Goal: Task Accomplishment & Management: Use online tool/utility

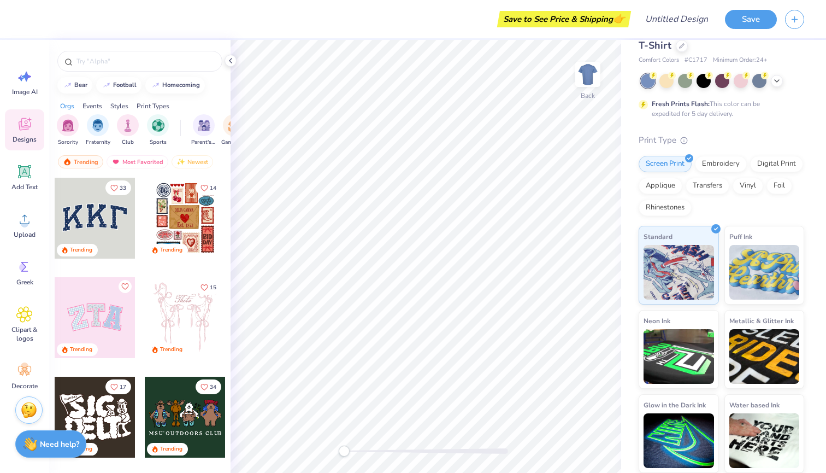
scroll to position [29, 0]
click at [591, 79] on img at bounding box center [588, 74] width 44 height 44
click at [656, 46] on span "Comfort Colors Adult Heavyweight T-Shirt" at bounding box center [720, 39] width 162 height 28
click at [770, 63] on div "Comfort Colors # C1717 Minimum Order: 24 +" at bounding box center [722, 60] width 166 height 9
click at [777, 80] on polyline at bounding box center [777, 80] width 4 height 2
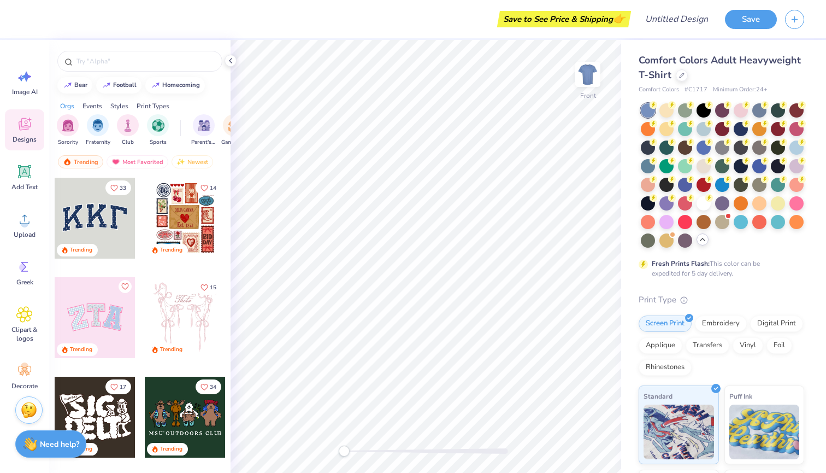
scroll to position [0, 0]
click at [680, 74] on icon at bounding box center [681, 74] width 5 height 5
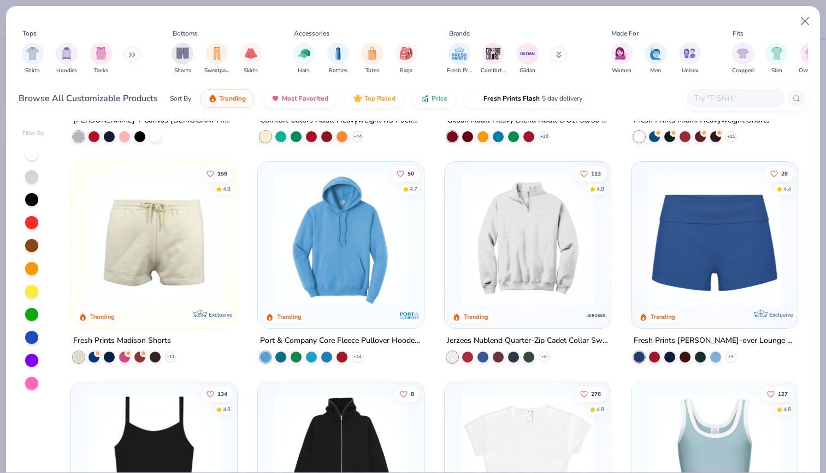
scroll to position [843, 0]
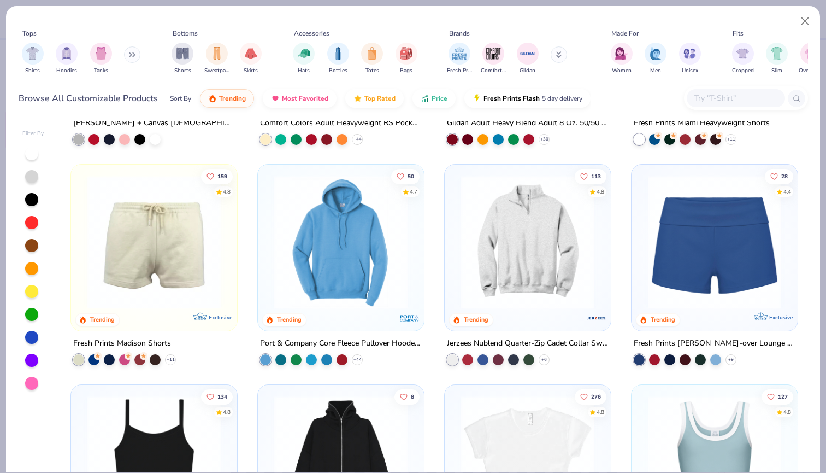
click at [347, 254] on img at bounding box center [341, 241] width 144 height 133
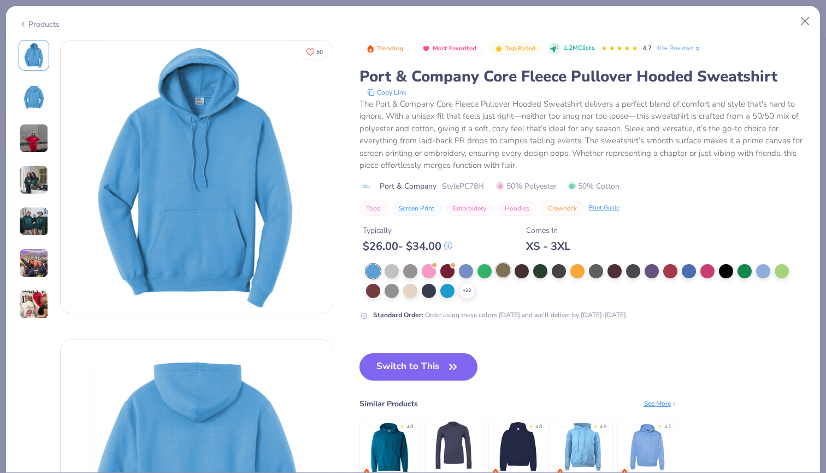
click at [502, 271] on div at bounding box center [503, 270] width 14 height 14
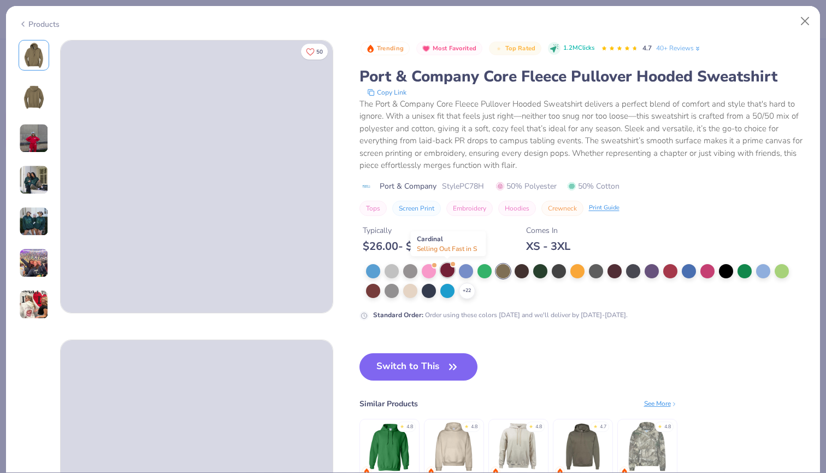
click at [445, 273] on div at bounding box center [448, 270] width 14 height 14
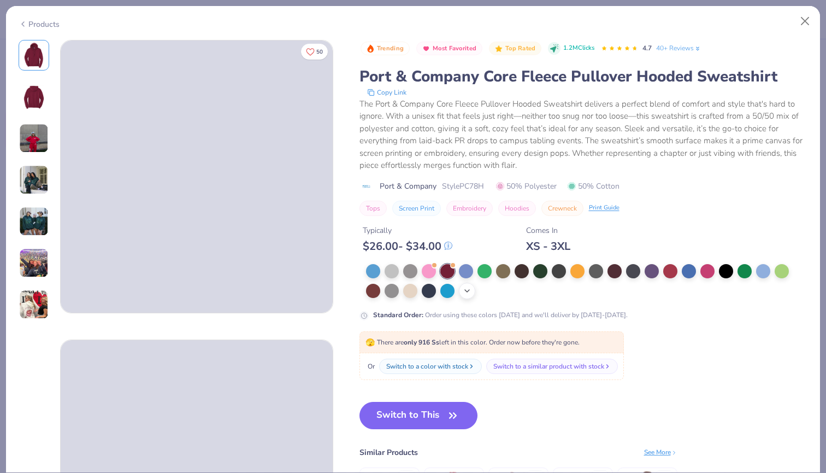
click at [468, 290] on icon at bounding box center [467, 290] width 9 height 9
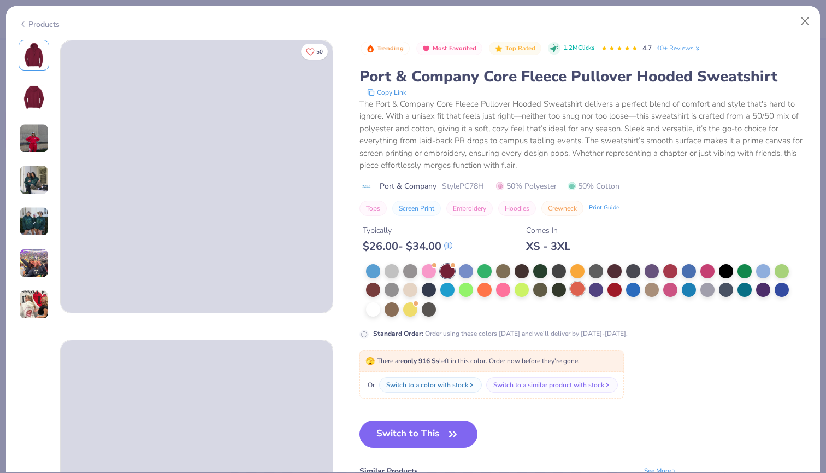
click at [582, 290] on div at bounding box center [578, 288] width 14 height 14
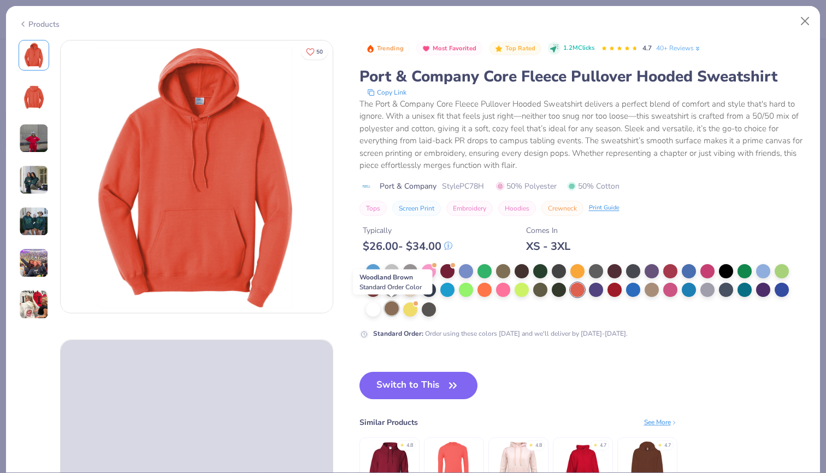
click at [395, 305] on div at bounding box center [392, 308] width 14 height 14
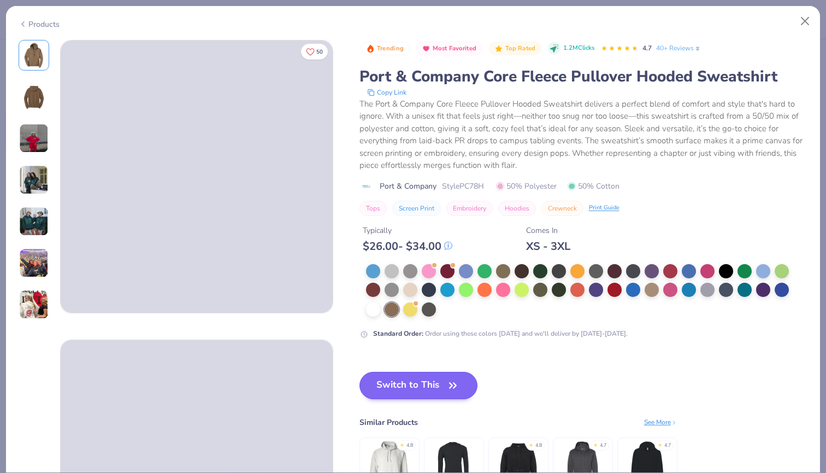
click at [455, 384] on icon "button" at bounding box center [452, 385] width 15 height 15
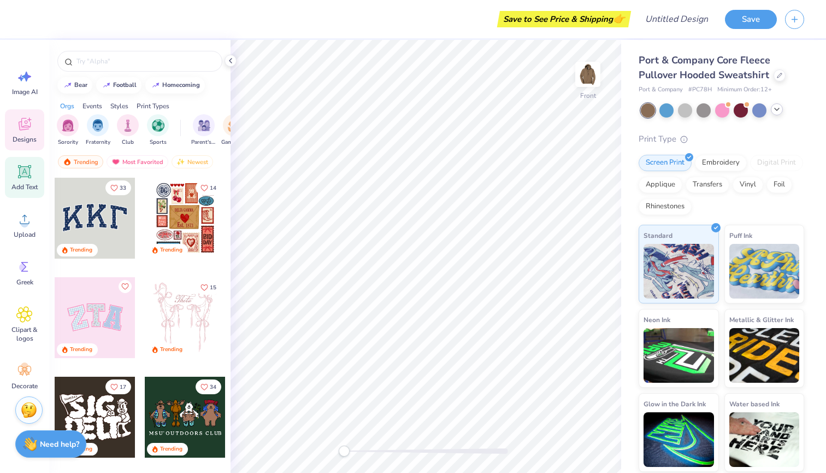
click at [29, 173] on icon at bounding box center [25, 172] width 10 height 10
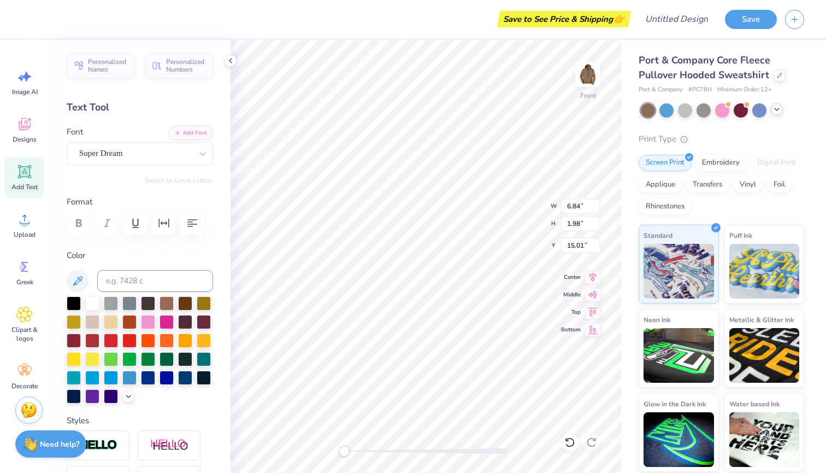
scroll to position [0, 2]
type textarea "DANCING"
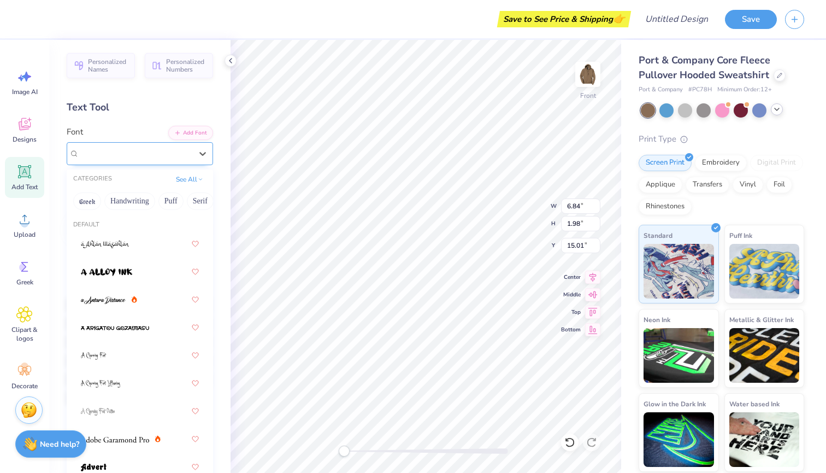
click at [160, 151] on div "Super Dream" at bounding box center [135, 153] width 115 height 17
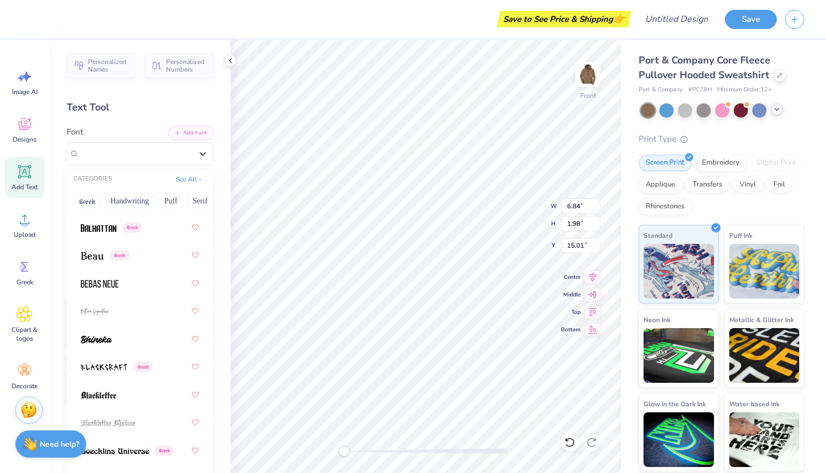
scroll to position [697, 0]
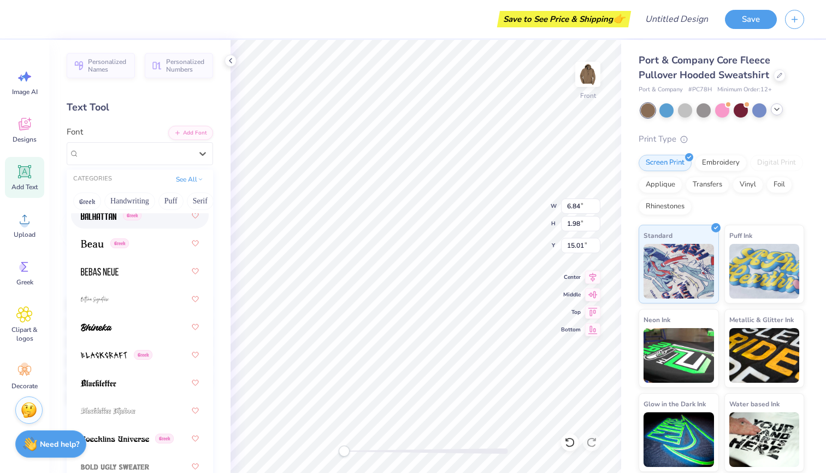
click at [97, 224] on div "Greek" at bounding box center [140, 216] width 118 height 20
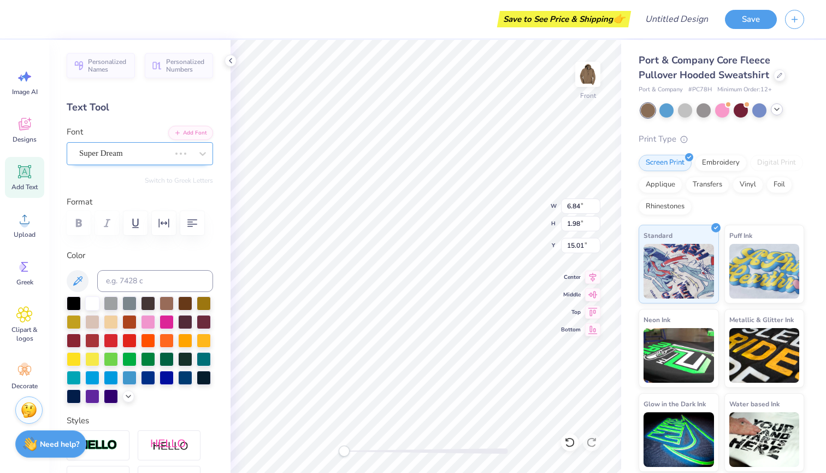
click at [151, 155] on div "Super Dream" at bounding box center [124, 153] width 93 height 17
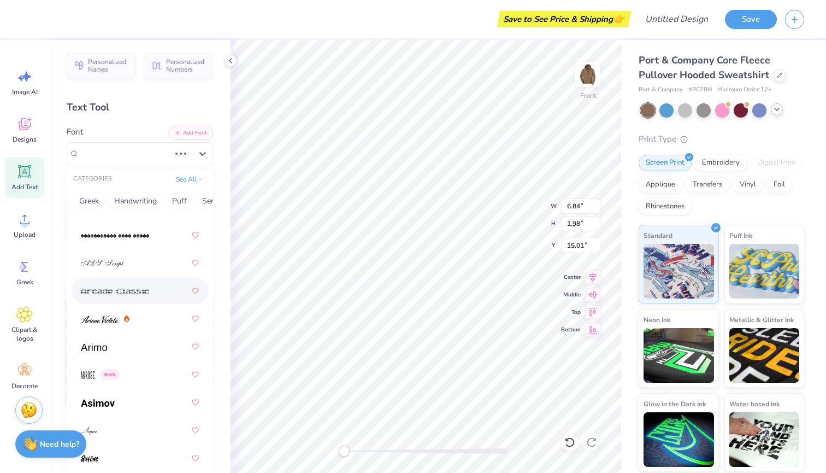
scroll to position [0, 0]
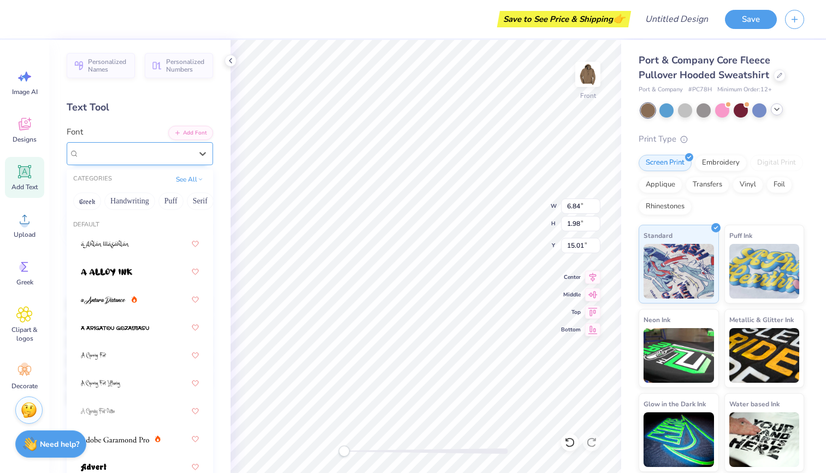
click at [151, 152] on div "Balhattan Greek" at bounding box center [135, 153] width 115 height 17
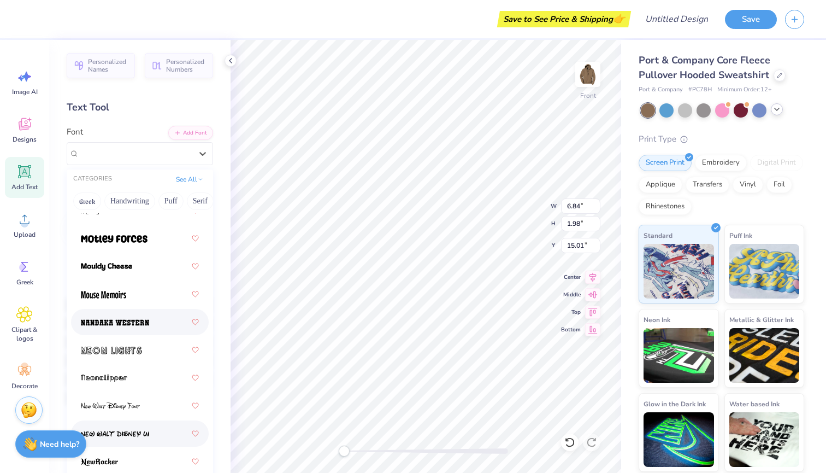
scroll to position [5748, 0]
click at [130, 276] on div at bounding box center [140, 266] width 118 height 20
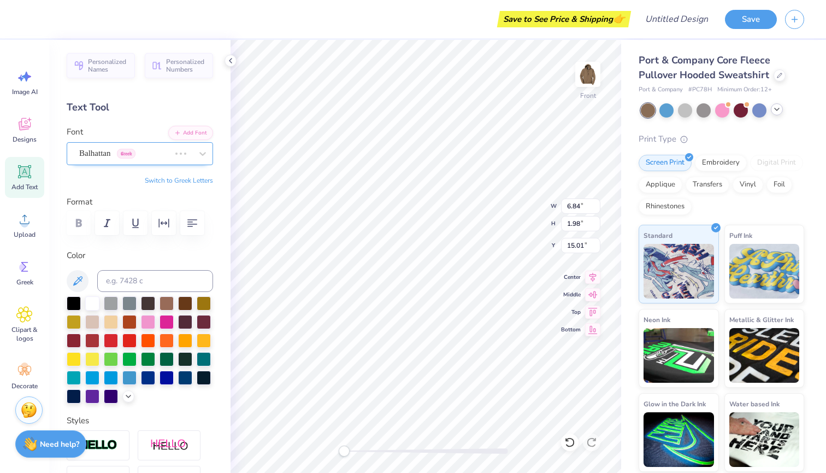
click at [165, 146] on div at bounding box center [124, 153] width 91 height 15
click at [164, 153] on div "Mouldy Cheese" at bounding box center [135, 153] width 115 height 17
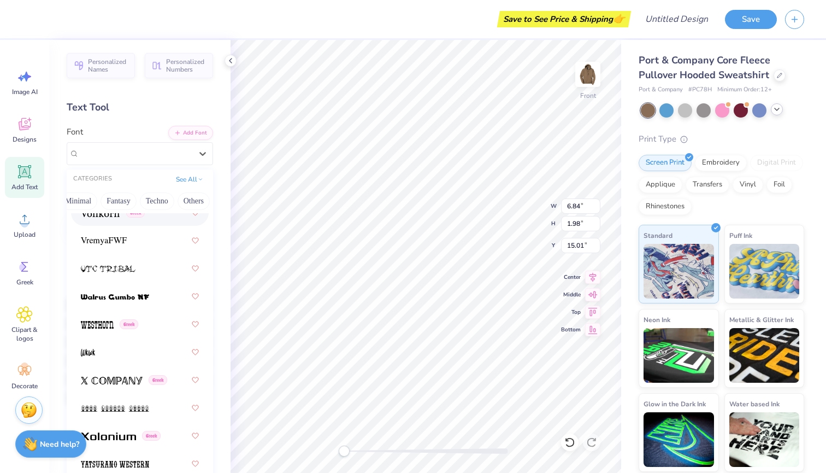
scroll to position [0, 322]
click at [195, 178] on button "See All" at bounding box center [190, 178] width 34 height 11
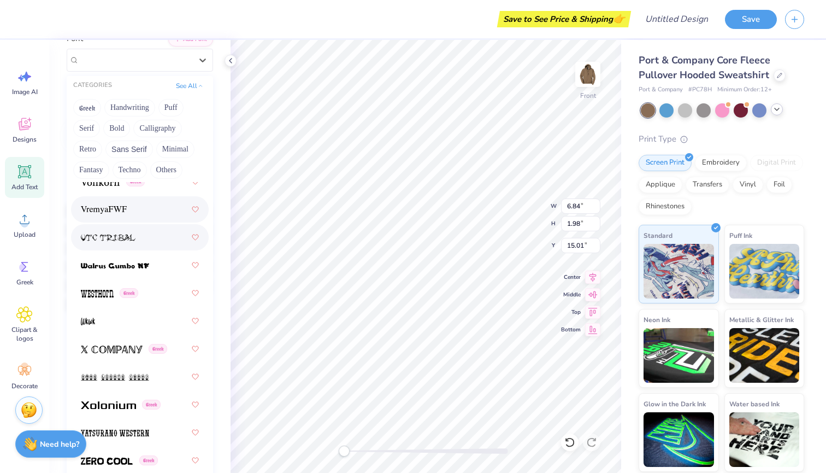
scroll to position [94, 0]
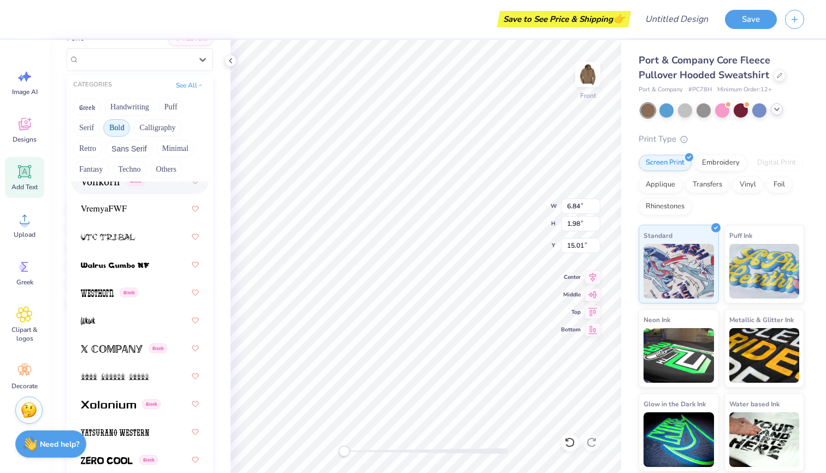
click at [121, 124] on button "Bold" at bounding box center [116, 127] width 27 height 17
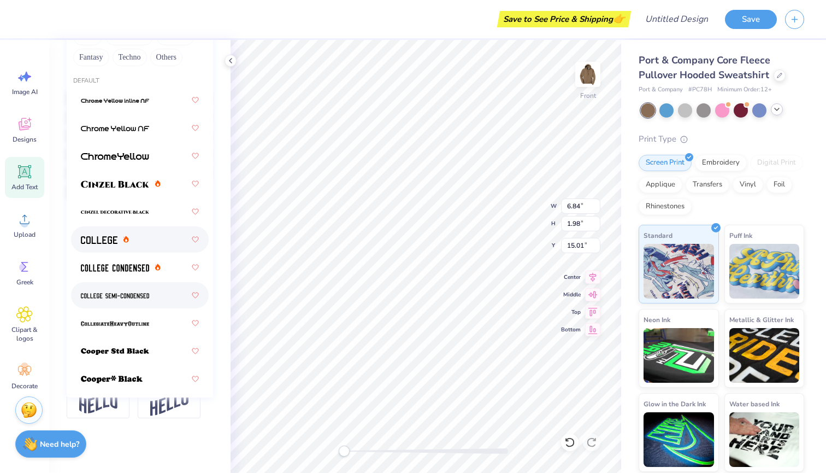
scroll to position [0, 0]
click at [96, 243] on img at bounding box center [99, 240] width 37 height 8
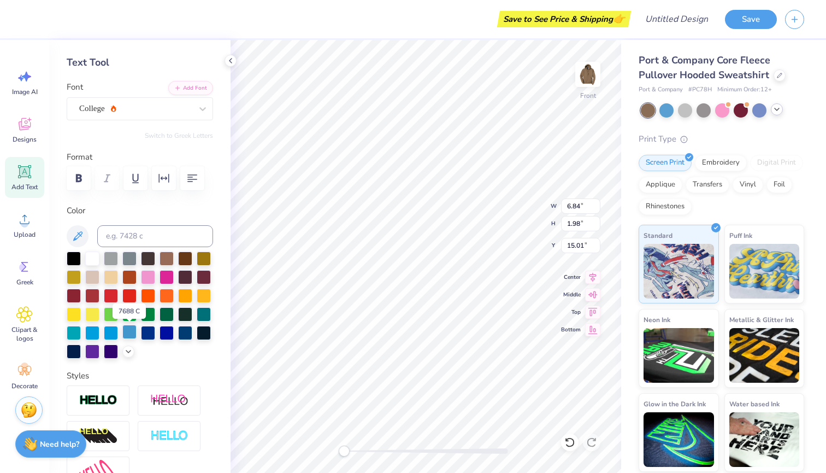
scroll to position [36, 0]
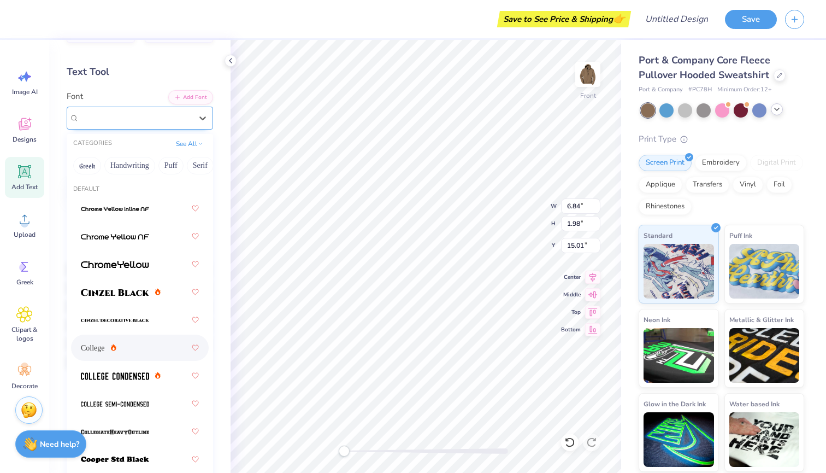
click at [142, 112] on div "College" at bounding box center [135, 117] width 115 height 17
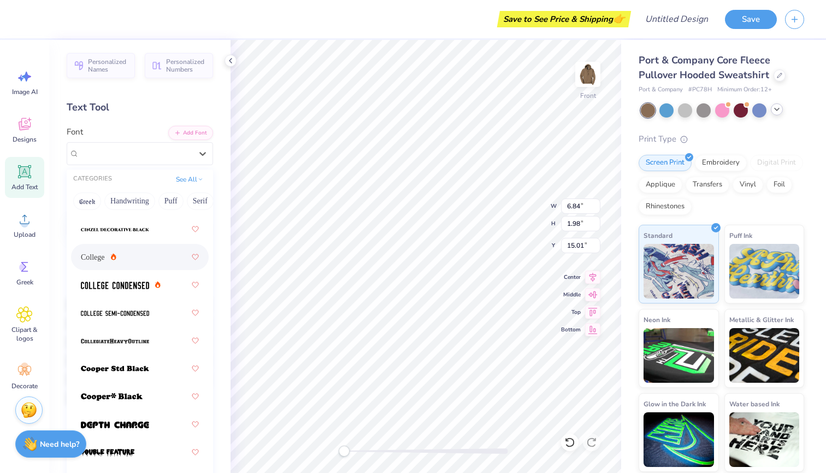
scroll to position [127, 0]
click at [114, 278] on div at bounding box center [140, 284] width 118 height 20
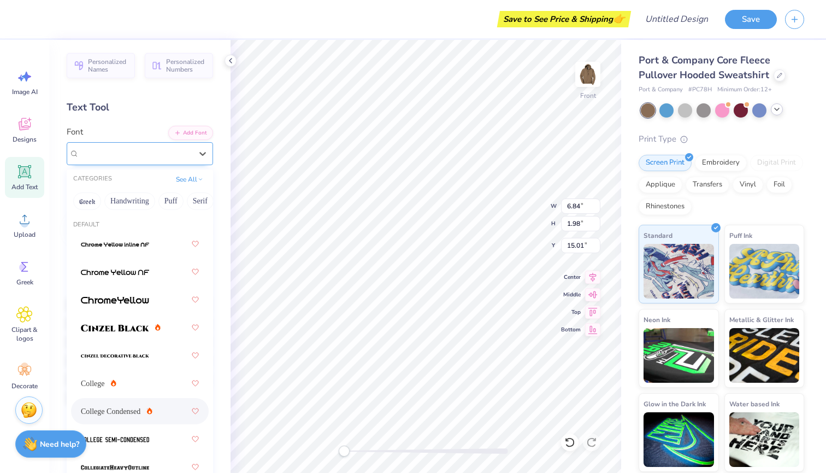
click at [172, 149] on div "College Condensed" at bounding box center [135, 153] width 115 height 17
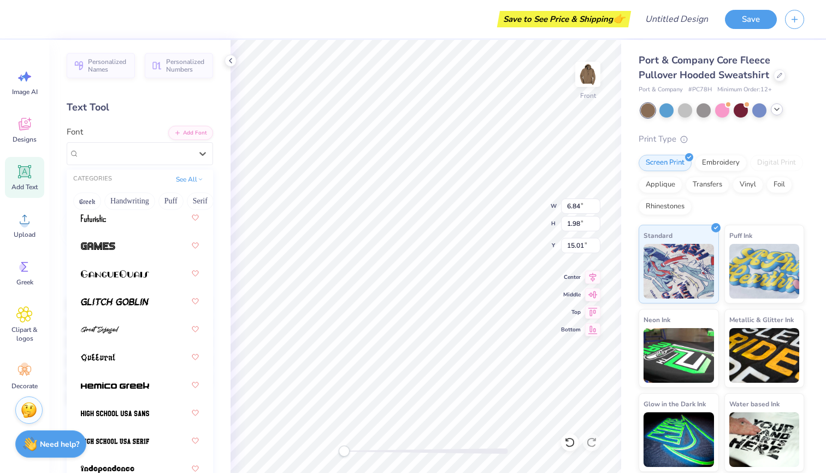
scroll to position [626, 0]
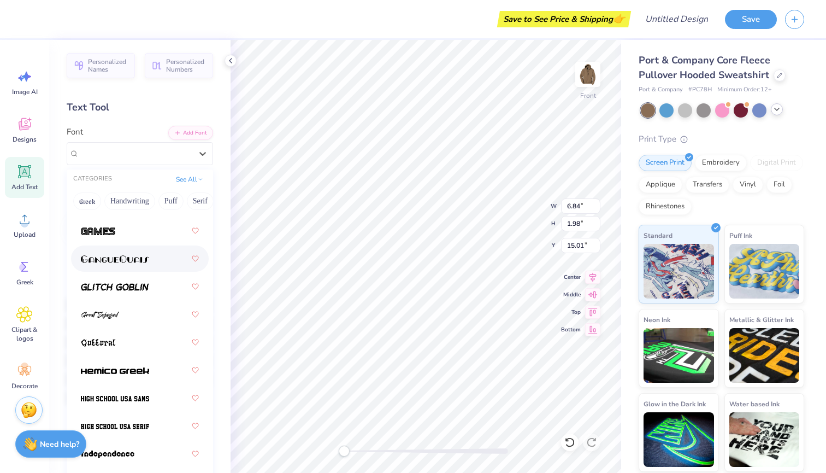
click at [186, 172] on div "CATEGORIES See All" at bounding box center [140, 179] width 146 height 20
click at [186, 177] on button "See All" at bounding box center [190, 178] width 34 height 11
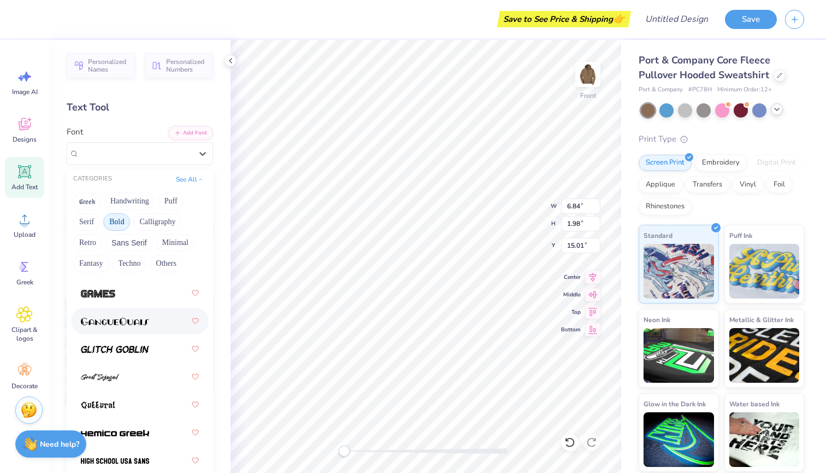
click at [156, 206] on div "Greek Handwriting Puff Serif Bold Calligraphy Retro Sans Serif Minimal Fantasy …" at bounding box center [140, 232] width 146 height 86
click at [159, 206] on div "Greek Handwriting Puff Serif Bold Calligraphy Retro Sans Serif Minimal Fantasy …" at bounding box center [140, 232] width 146 height 86
click at [169, 201] on button "Puff" at bounding box center [171, 200] width 25 height 17
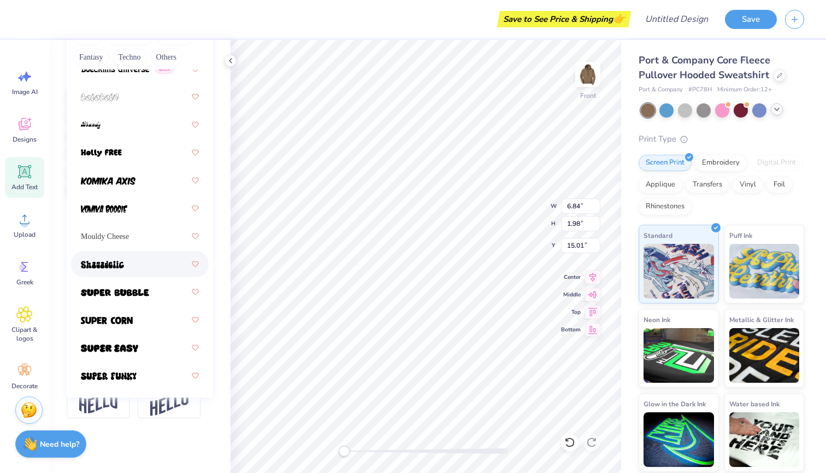
scroll to position [206, 0]
click at [131, 320] on img at bounding box center [107, 320] width 52 height 8
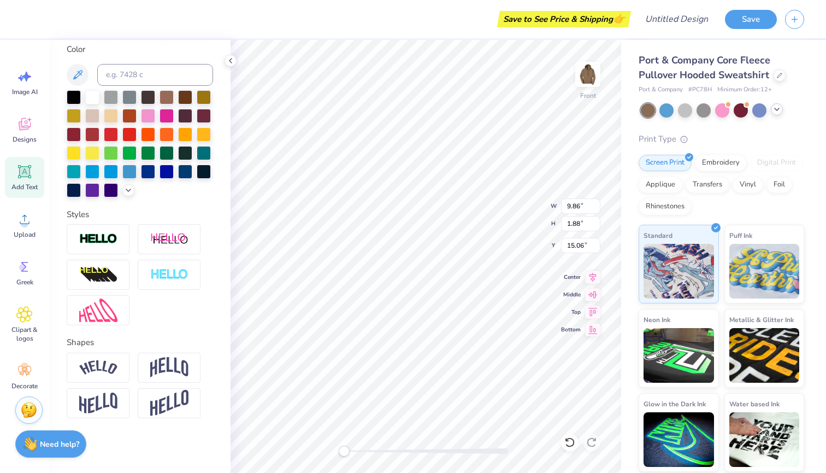
type input "7.69"
type input "11.66"
type input "2.23"
type input "7.34"
type input "13.16"
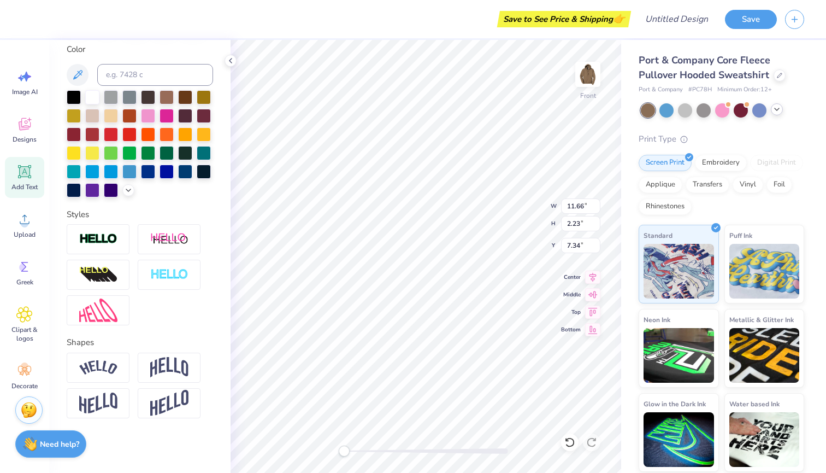
type input "2.52"
type input "7.95"
click at [165, 98] on div at bounding box center [167, 96] width 14 height 14
click at [181, 98] on div at bounding box center [185, 96] width 14 height 14
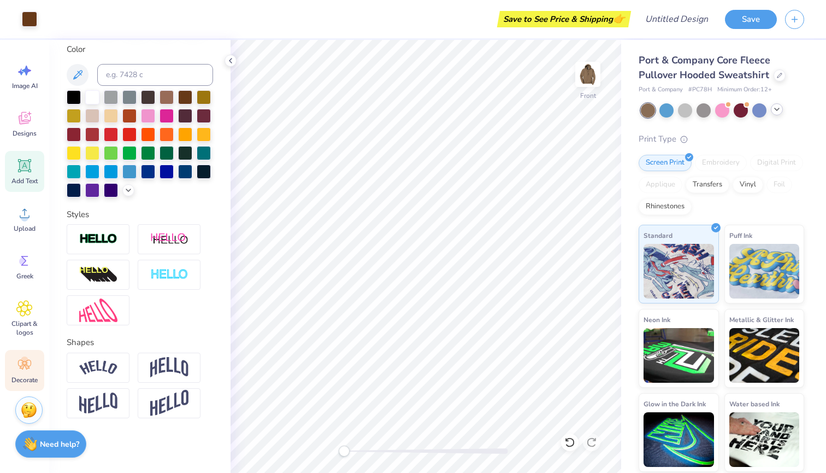
scroll to position [6, 0]
click at [23, 365] on icon at bounding box center [24, 364] width 16 height 16
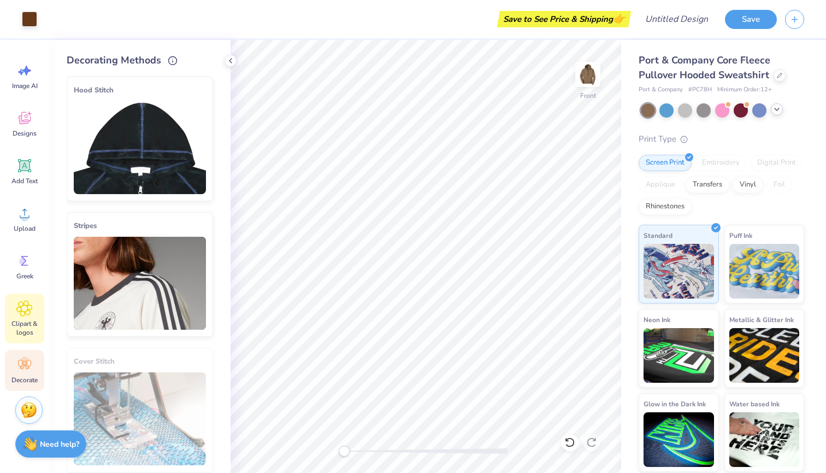
click at [25, 325] on span "Clipart & logos" at bounding box center [25, 327] width 36 height 17
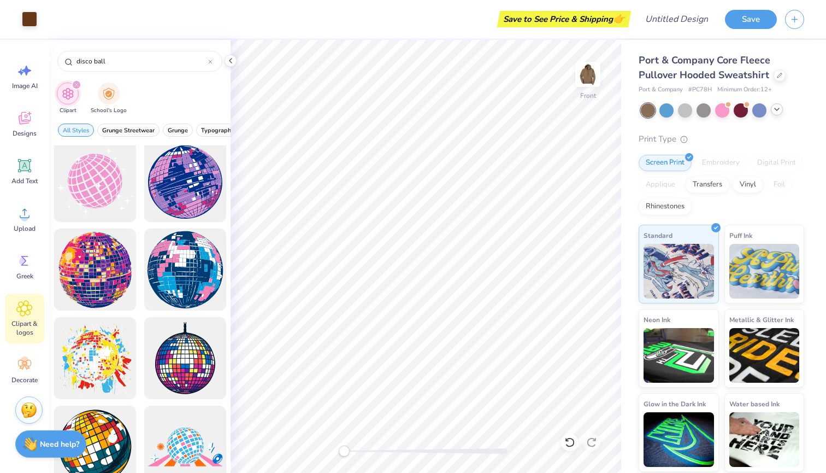
scroll to position [0, 0]
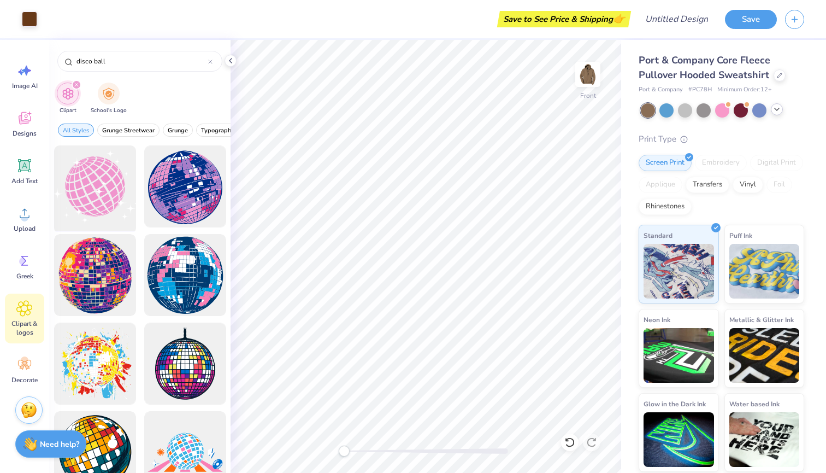
type input "disco ball"
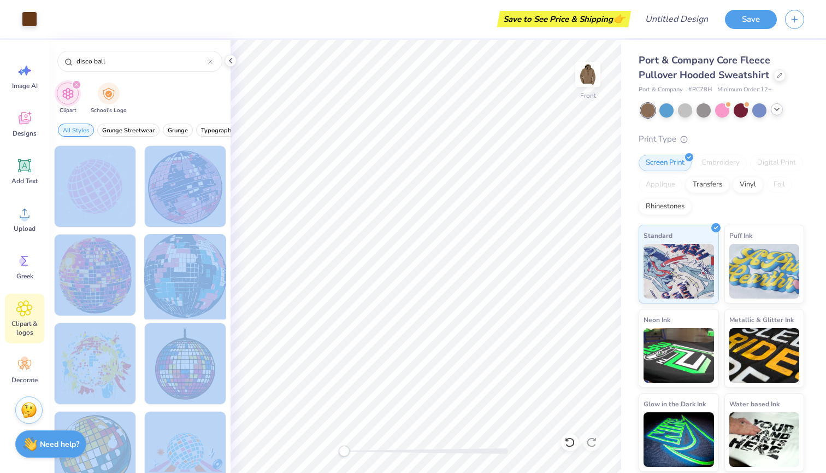
click at [233, 295] on div "Art colors Save to See Price & Shipping 👉 Design Title Save Image AI Designs Ad…" at bounding box center [413, 236] width 826 height 473
click at [230, 296] on div at bounding box center [139, 308] width 181 height 327
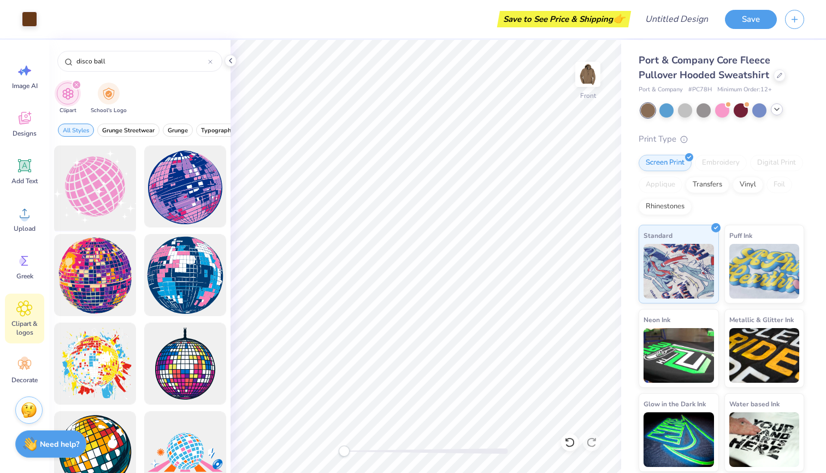
click at [113, 214] on div at bounding box center [95, 187] width 90 height 90
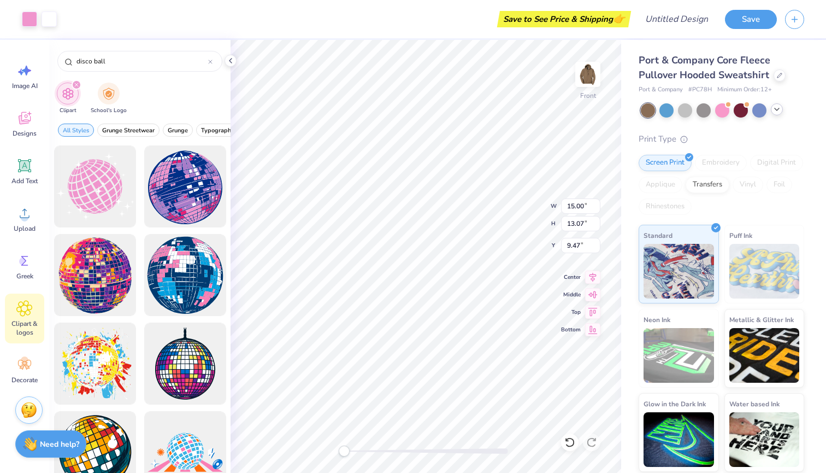
type input "11.31"
type input "9.85"
type input "10.10"
type input "8.80"
type input "9.52"
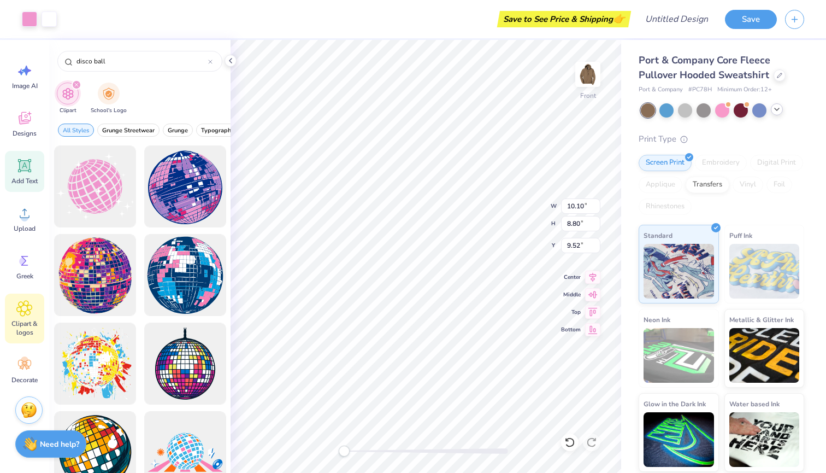
click at [26, 169] on icon at bounding box center [25, 166] width 10 height 10
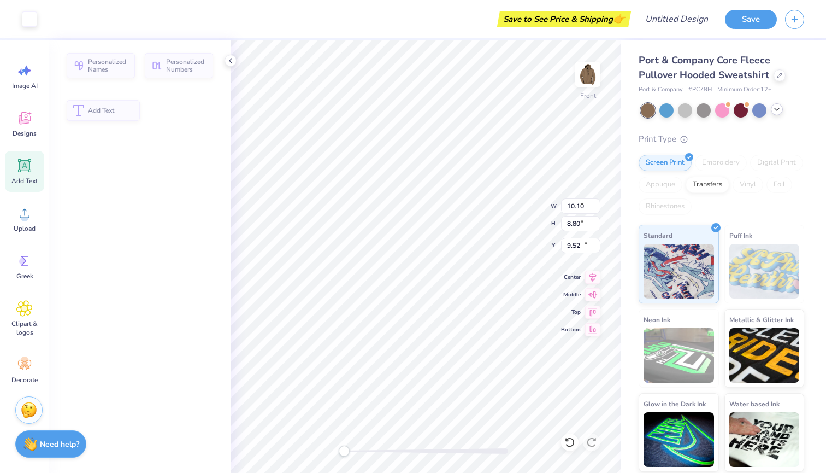
type input "6.84"
type input "1.98"
type input "15.01"
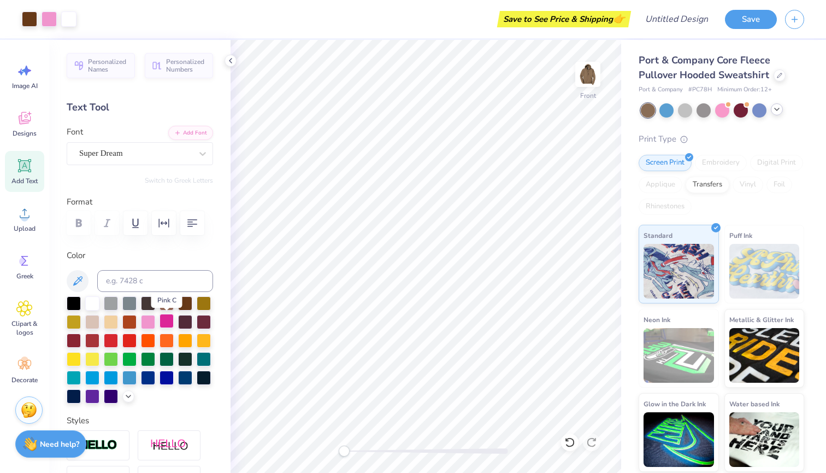
click at [166, 321] on div at bounding box center [167, 321] width 14 height 14
click at [148, 322] on div at bounding box center [148, 321] width 14 height 14
click at [116, 323] on div at bounding box center [111, 321] width 14 height 14
click at [738, 111] on div at bounding box center [741, 109] width 14 height 14
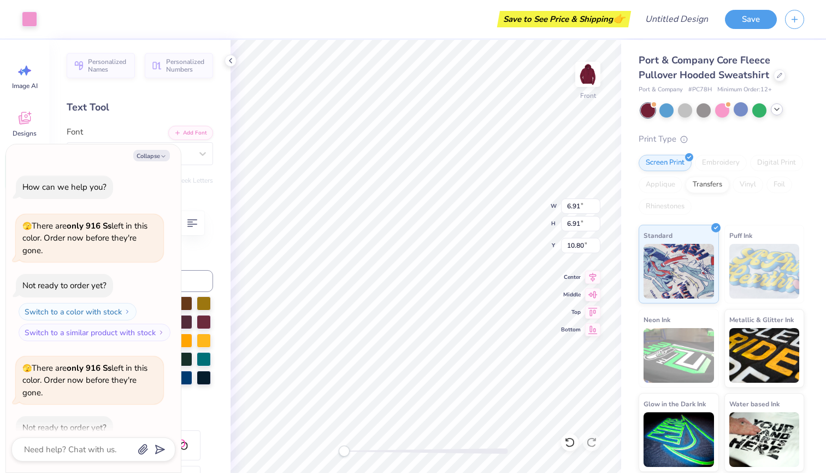
scroll to position [57, 0]
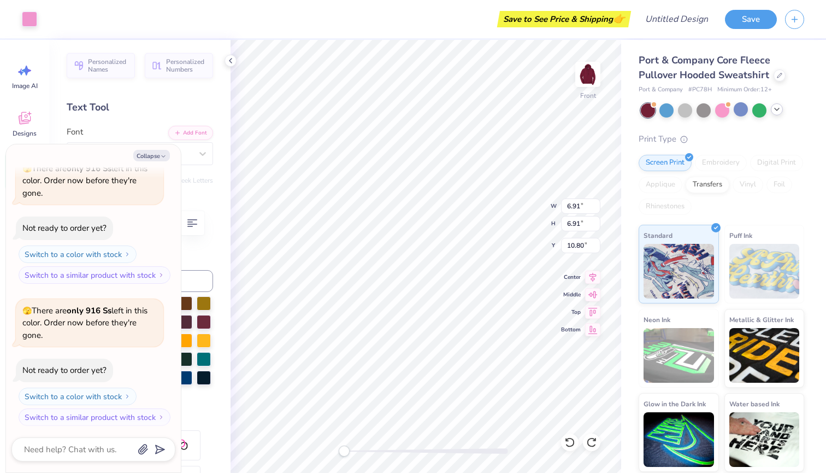
click at [779, 110] on icon at bounding box center [777, 109] width 9 height 9
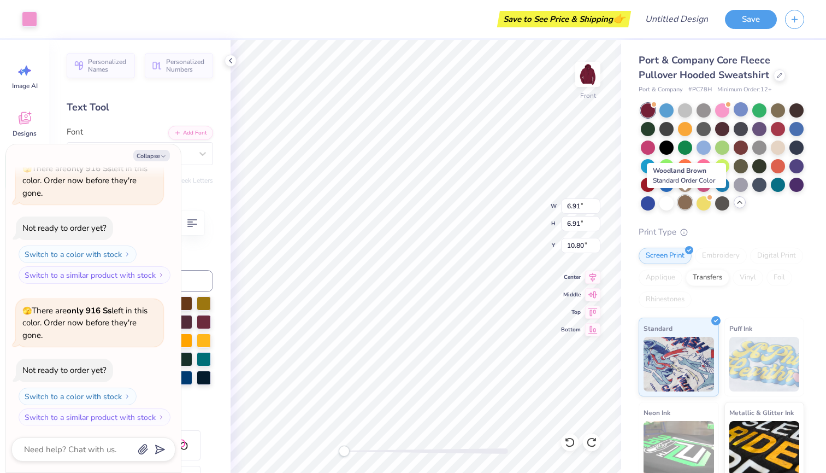
click at [685, 203] on div at bounding box center [685, 202] width 14 height 14
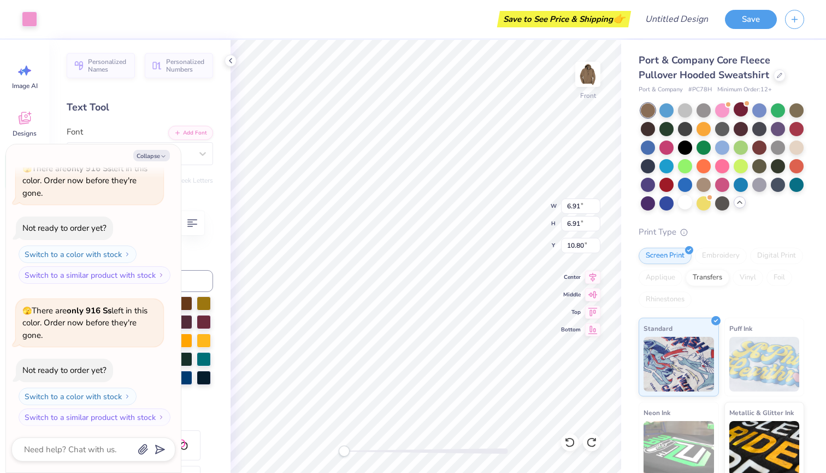
click at [198, 116] on div "Personalized Names Personalized Numbers Text Tool Add Font Font Super Dream Swi…" at bounding box center [139, 256] width 181 height 433
click at [147, 152] on button "Collapse" at bounding box center [151, 155] width 37 height 11
type textarea "x"
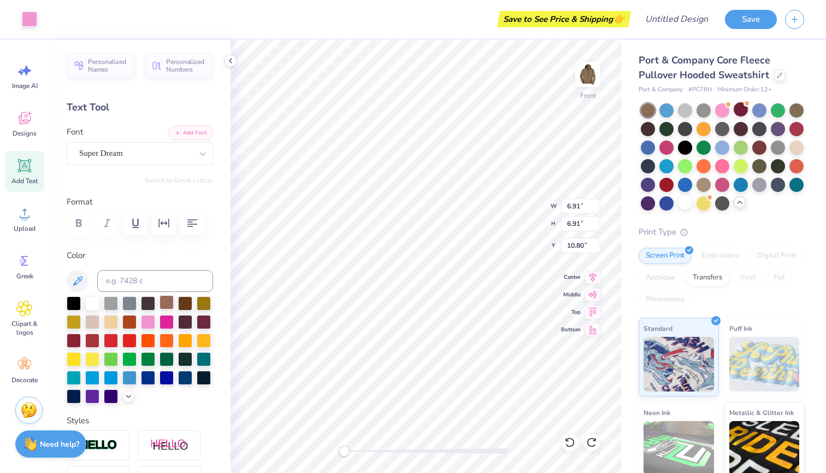
type input "10.10"
type input "8.80"
type input "9.85"
click at [145, 326] on div at bounding box center [148, 321] width 14 height 14
type input "13.16"
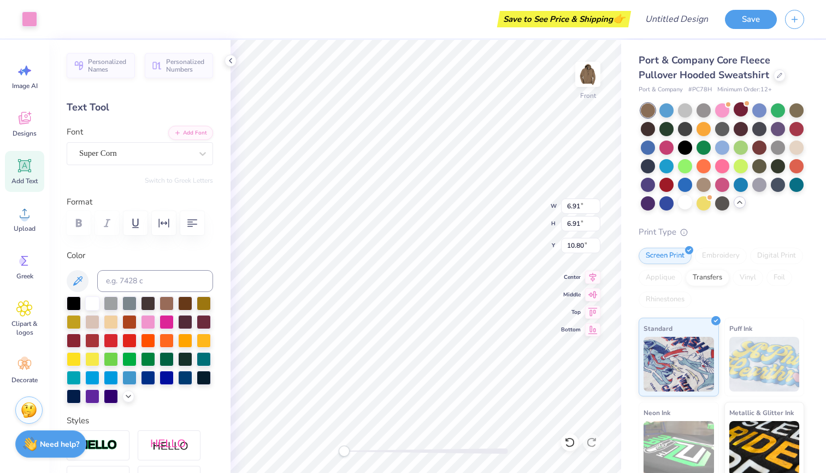
type input "2.52"
type input "7.34"
click at [132, 322] on div at bounding box center [129, 321] width 14 height 14
type input "10.10"
type input "8.80"
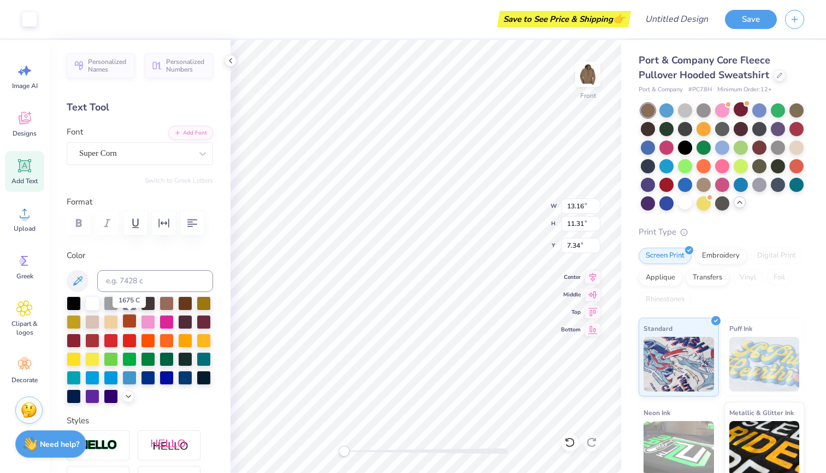
type input "9.85"
click at [143, 322] on div at bounding box center [148, 321] width 14 height 14
click at [173, 308] on div at bounding box center [167, 302] width 14 height 14
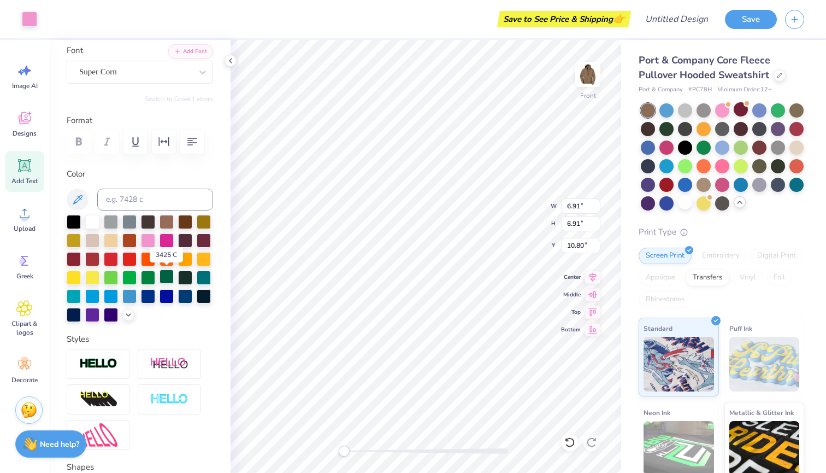
scroll to position [84, 0]
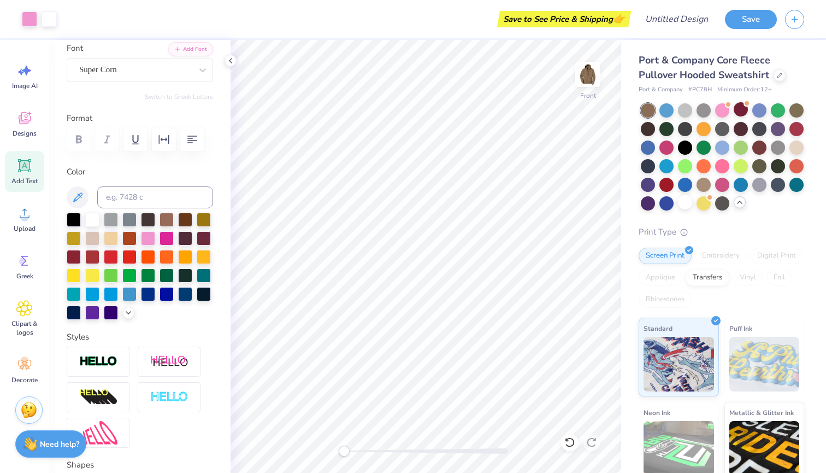
click at [24, 166] on icon at bounding box center [25, 166] width 10 height 10
type textarea "WITH THE"
type input "10.86"
type input "1.70"
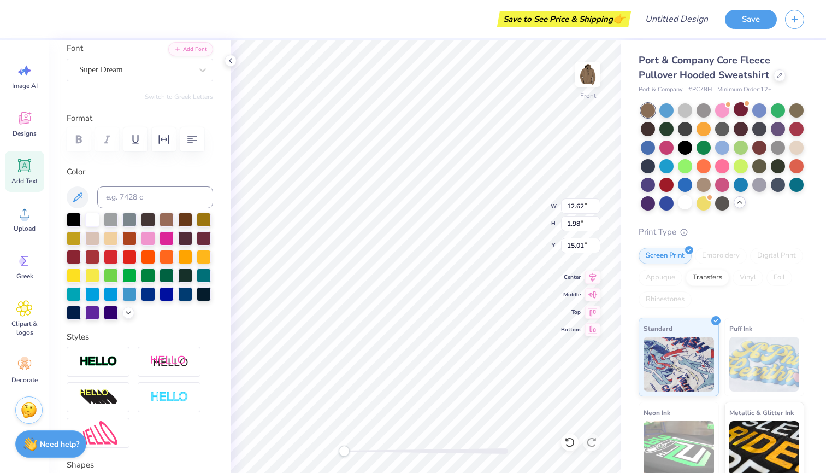
type input "18.93"
type input "13.16"
type input "2.52"
type input "7.34"
type input "6.91"
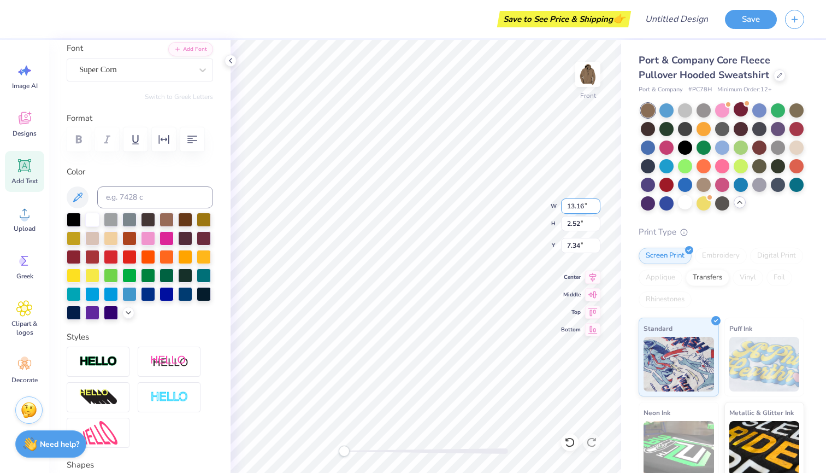
type input "6.91"
type input "10.80"
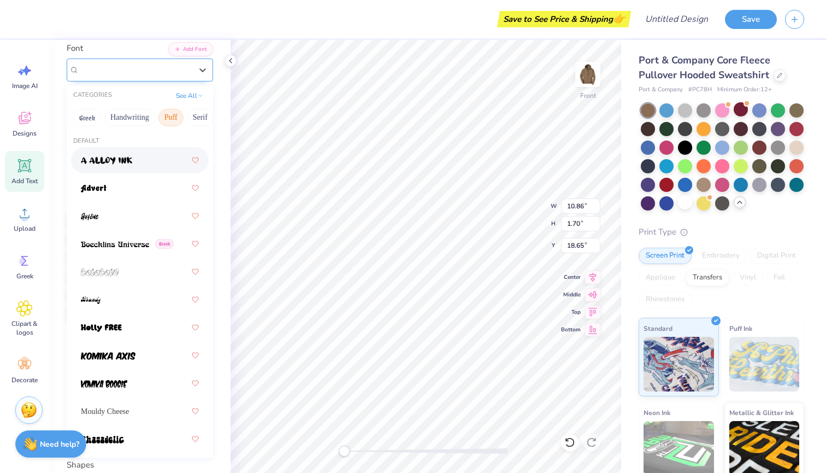
click at [170, 75] on div at bounding box center [135, 69] width 113 height 15
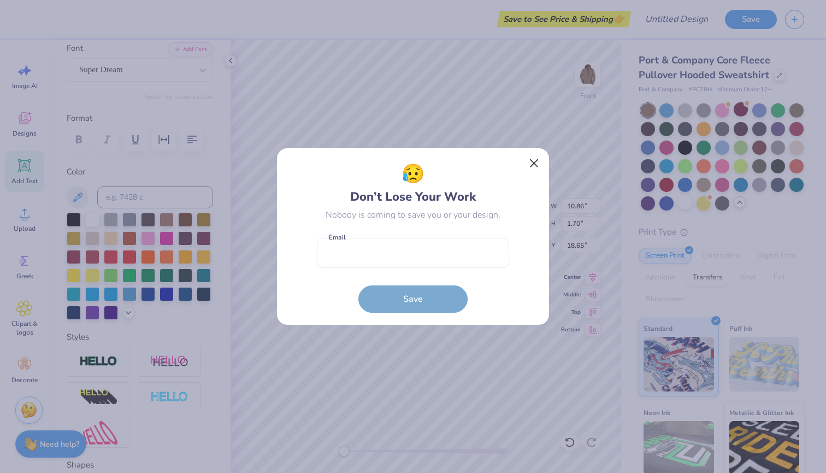
click at [534, 164] on button "Close" at bounding box center [534, 163] width 21 height 21
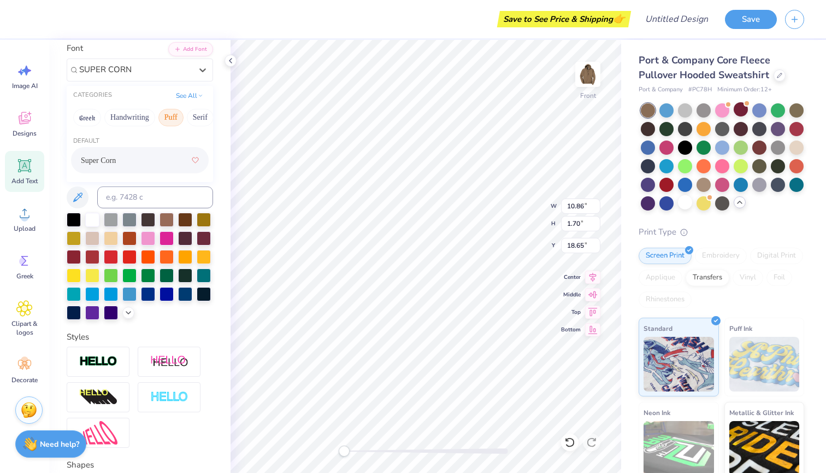
click at [157, 165] on div "Super Corn" at bounding box center [140, 160] width 118 height 20
type input "SUPER CORN"
click at [149, 235] on div at bounding box center [148, 237] width 14 height 14
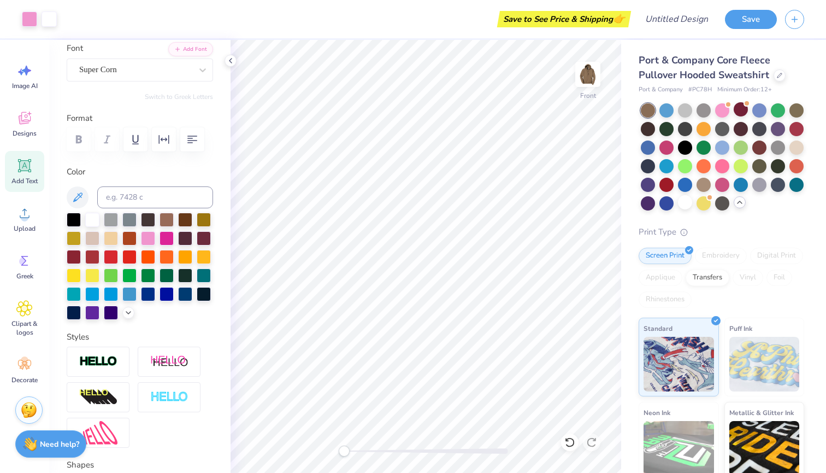
click at [23, 161] on icon at bounding box center [24, 165] width 16 height 16
type textarea "TERPS"
type input "16.75"
type input "6.91"
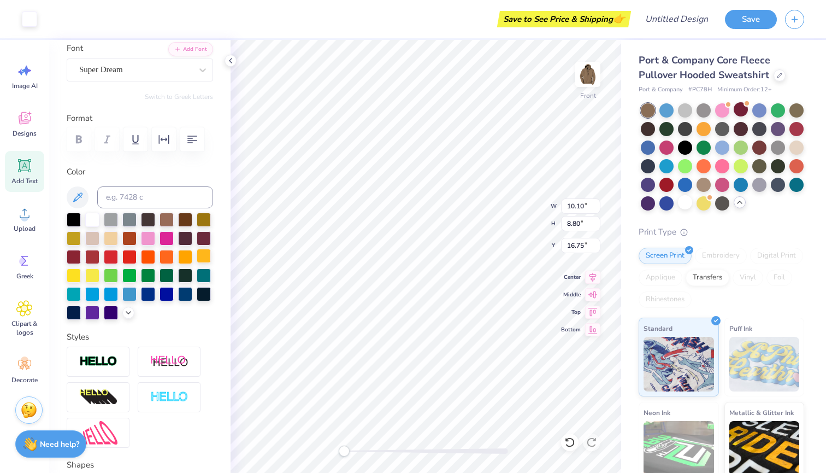
type input "6.91"
type input "10.80"
click at [166, 255] on div at bounding box center [167, 256] width 14 height 14
click at [150, 238] on div at bounding box center [148, 237] width 14 height 14
type input "8.42"
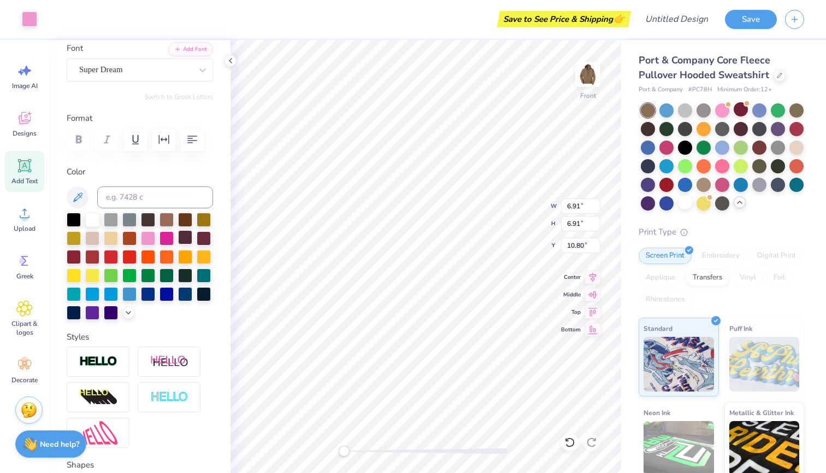
type input "2.06"
type input "14.97"
type input "10.05"
type input "2.45"
type input "22.04"
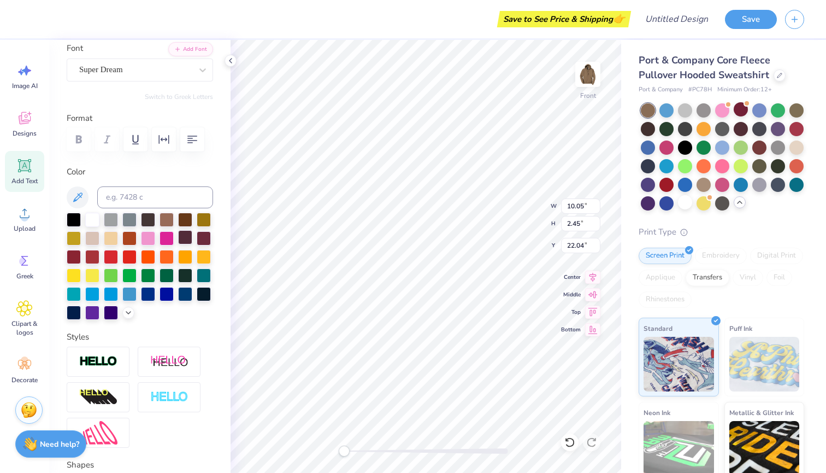
type input "8.66"
type input "1.54"
type input "18.74"
type input "10.05"
type input "2.45"
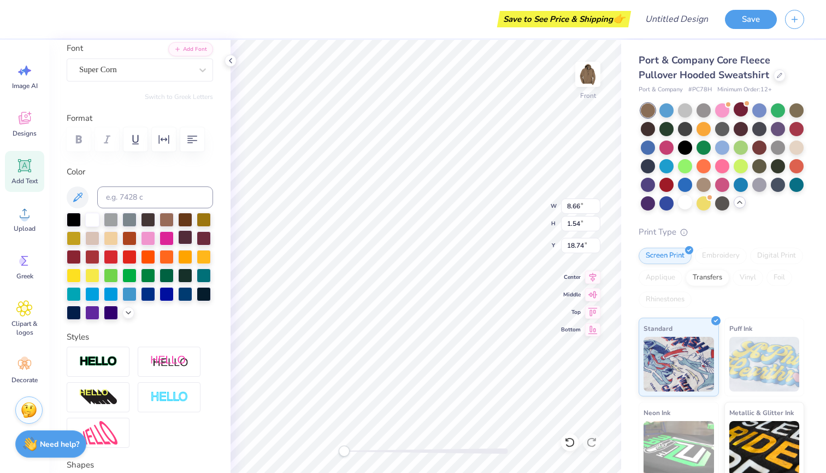
type input "21.57"
click at [195, 72] on div at bounding box center [203, 70] width 20 height 20
type input "super corn"
type input "8.66"
type input "1.54"
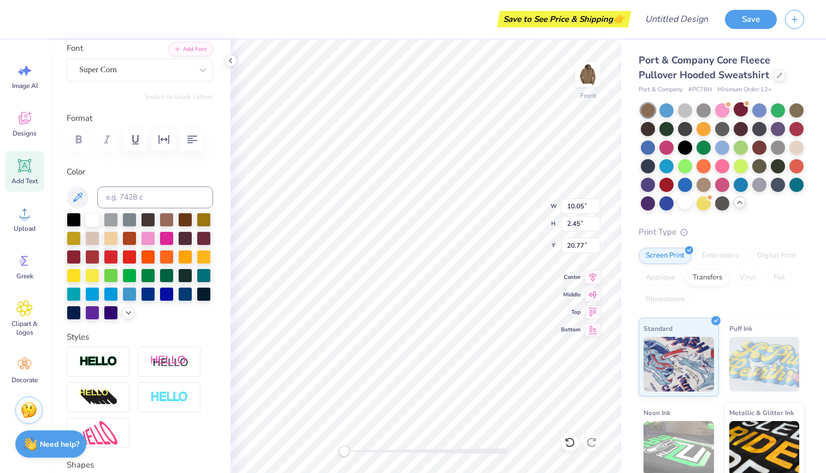
type input "18.50"
type input "7.25"
type input "1.29"
type input "7.34"
type input "2.21"
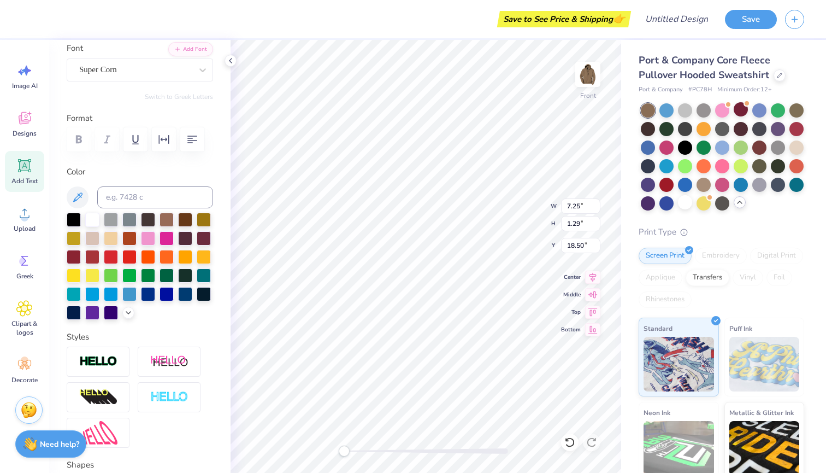
type input "20.89"
type input "9.74"
type input "2.93"
click at [722, 183] on div at bounding box center [722, 184] width 14 height 14
type input "20.47"
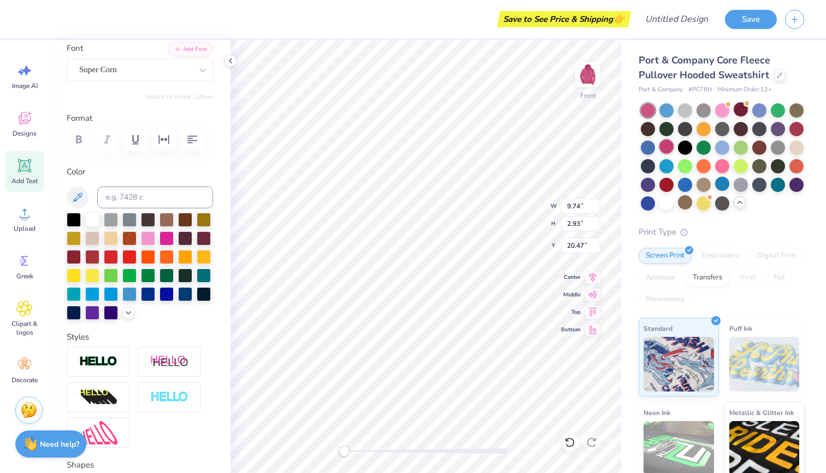
click at [666, 146] on div at bounding box center [667, 146] width 14 height 14
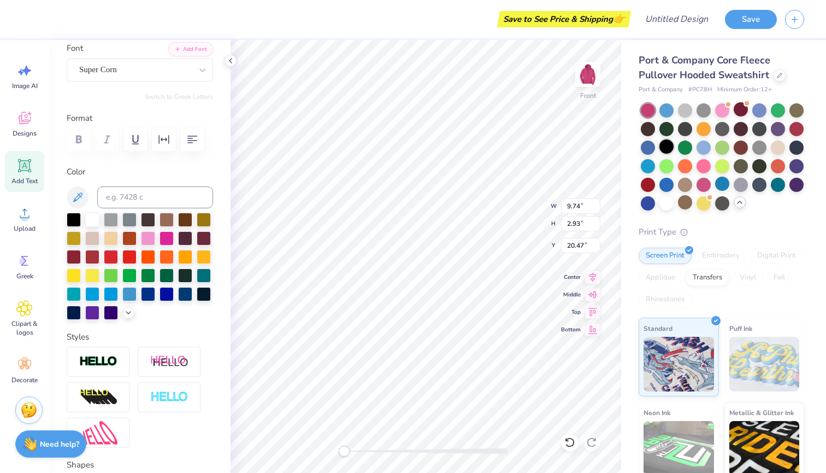
type input "10.77"
type input "3.24"
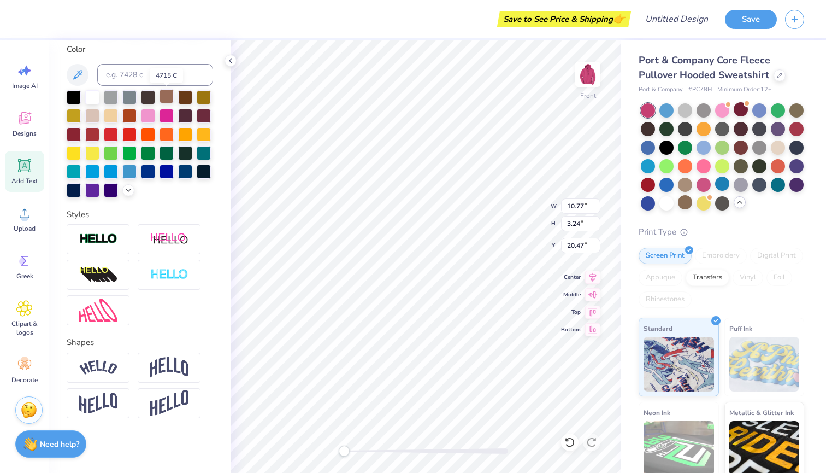
scroll to position [206, 0]
click at [167, 278] on img at bounding box center [169, 274] width 38 height 13
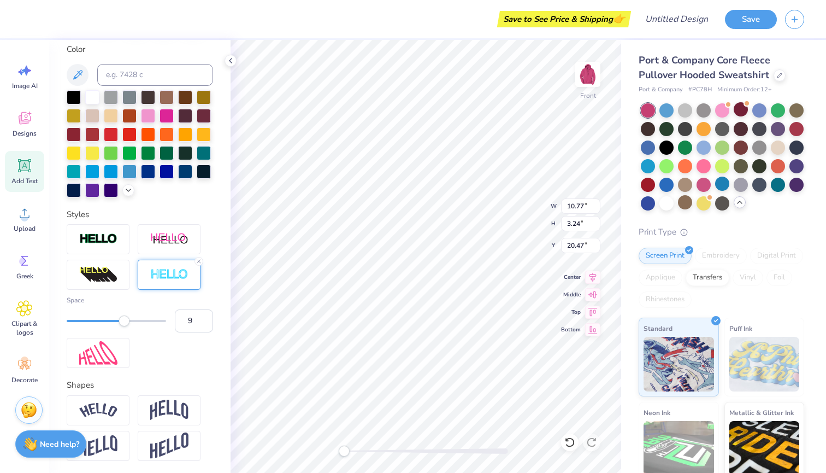
type input "8"
drag, startPoint x: 68, startPoint y: 319, endPoint x: 102, endPoint y: 331, distance: 35.3
click at [102, 331] on div "Space 8" at bounding box center [140, 313] width 146 height 37
type input "4"
drag, startPoint x: 107, startPoint y: 320, endPoint x: 80, endPoint y: 321, distance: 26.8
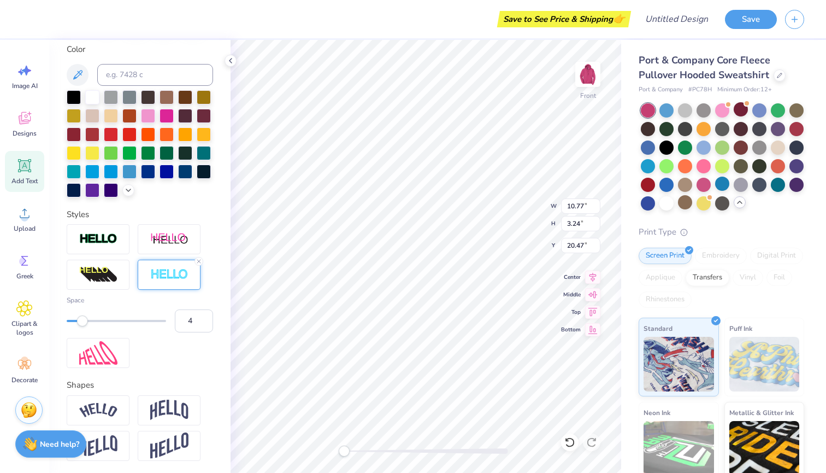
click at [80, 321] on div "Accessibility label" at bounding box center [82, 320] width 11 height 11
type input "3"
drag, startPoint x: 81, startPoint y: 324, endPoint x: 75, endPoint y: 325, distance: 6.0
click at [75, 325] on div "Accessibility label" at bounding box center [77, 320] width 11 height 11
type input "1"
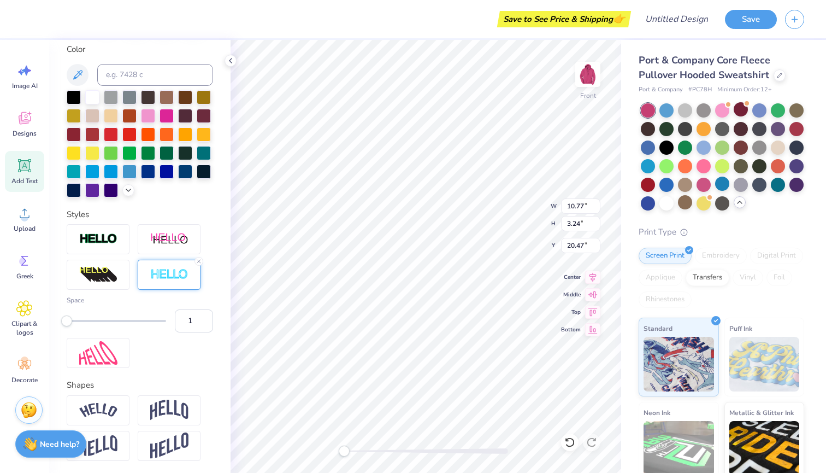
drag, startPoint x: 75, startPoint y: 324, endPoint x: 67, endPoint y: 323, distance: 8.3
click at [67, 323] on div "Accessibility label" at bounding box center [66, 320] width 11 height 11
click at [148, 71] on input at bounding box center [155, 75] width 116 height 22
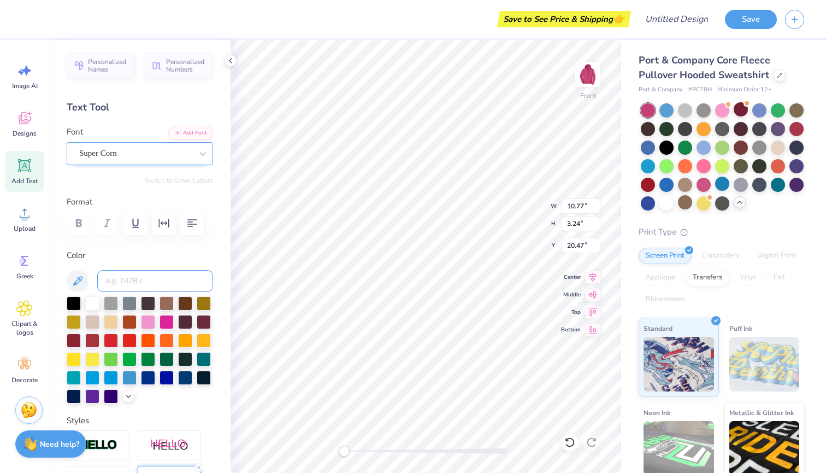
scroll to position [0, 0]
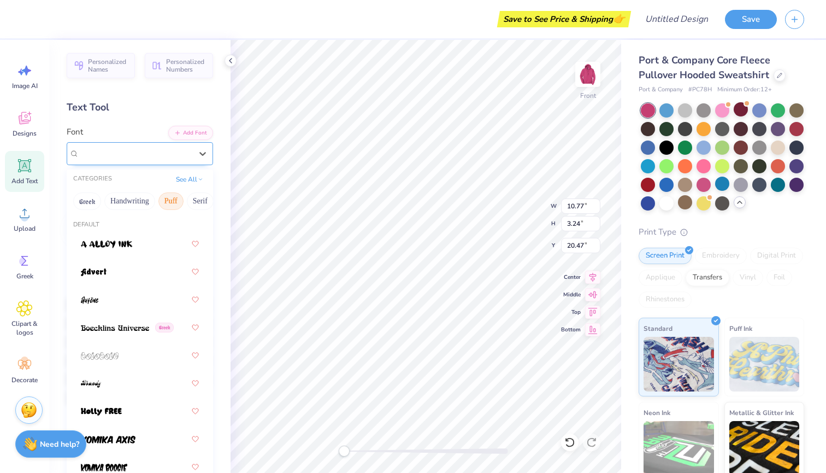
click at [122, 157] on div "Super Corn" at bounding box center [135, 153] width 115 height 17
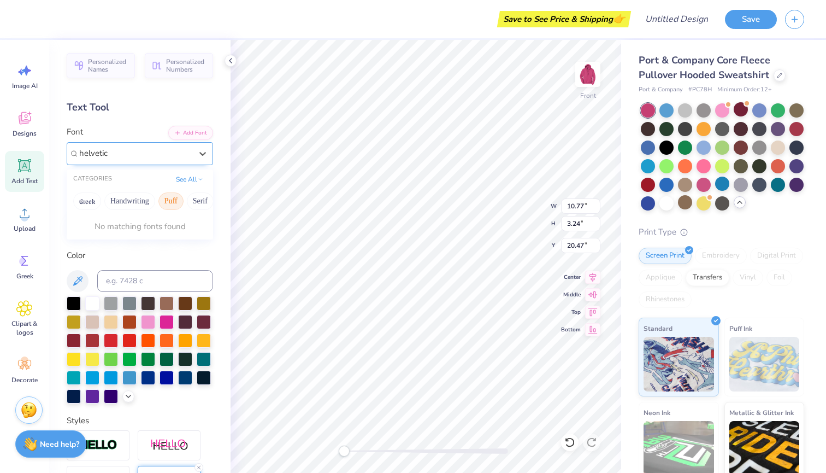
type input "helvetica"
